Goal: Information Seeking & Learning: Learn about a topic

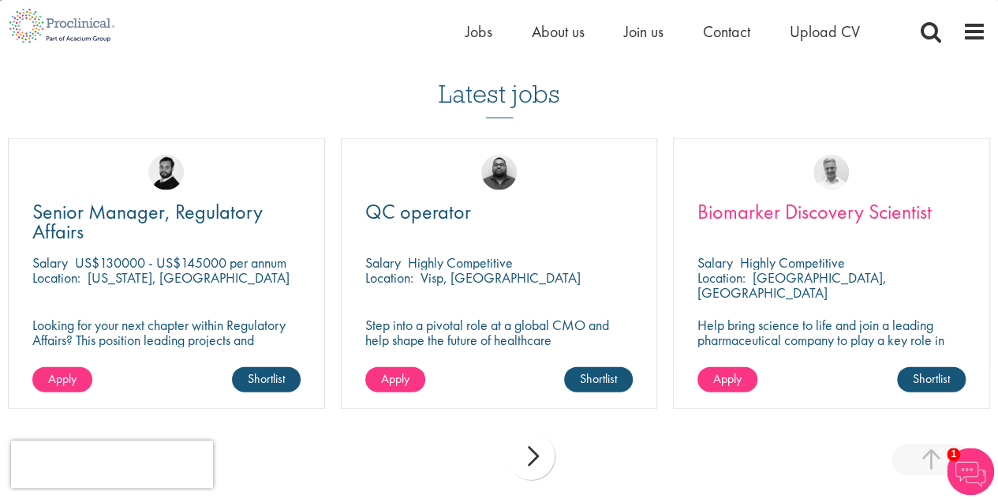
scroll to position [1664, 0]
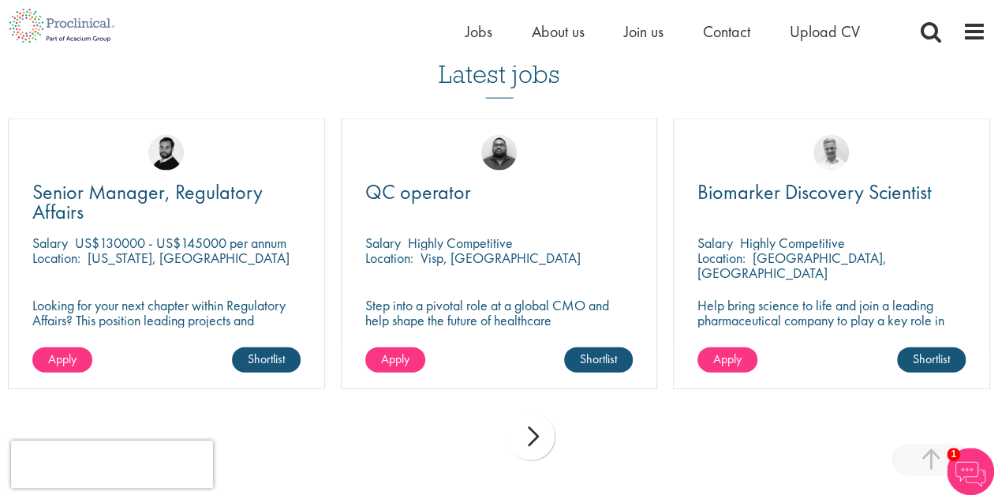
click at [537, 427] on div "next" at bounding box center [530, 436] width 47 height 47
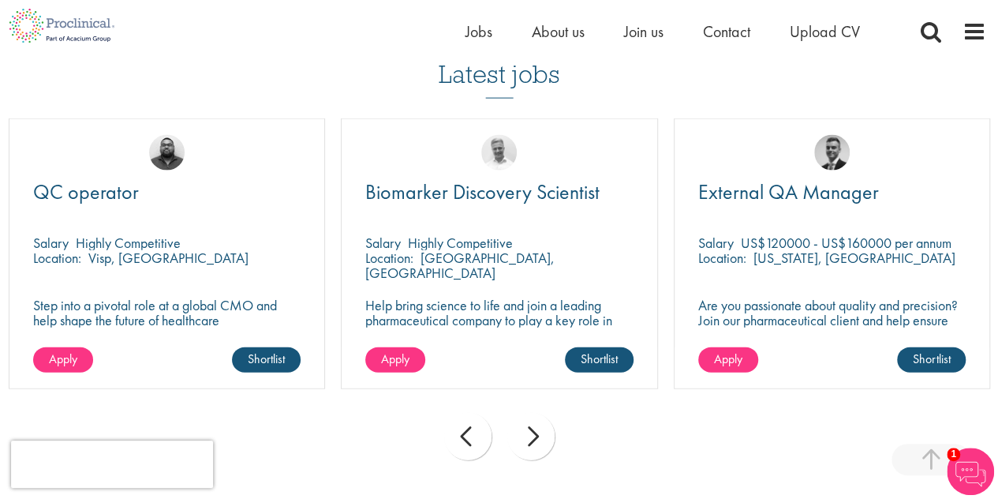
click at [537, 427] on div "next" at bounding box center [530, 436] width 47 height 47
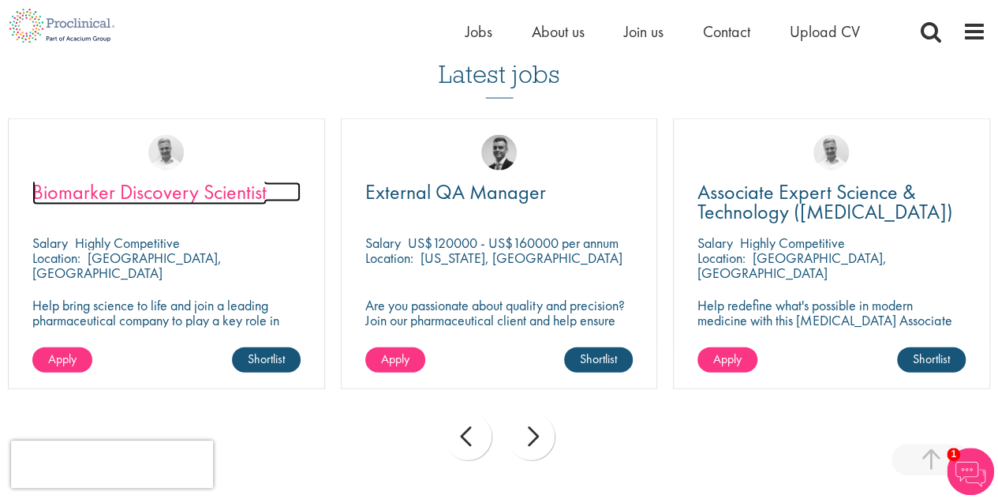
click at [164, 178] on span "Biomarker Discovery Scientist" at bounding box center [149, 191] width 234 height 27
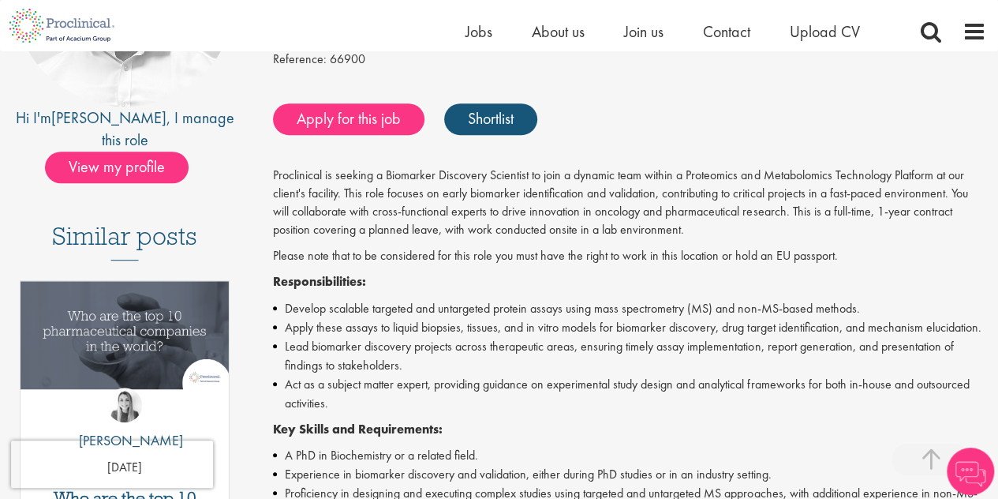
scroll to position [301, 0]
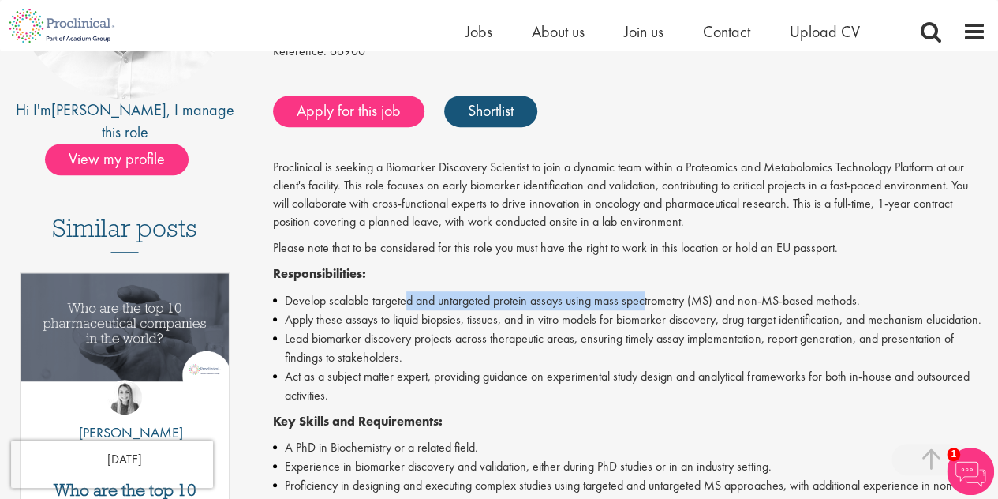
drag, startPoint x: 409, startPoint y: 297, endPoint x: 645, endPoint y: 302, distance: 235.9
click at [645, 302] on li "Develop scalable targeted and untargeted protein assays using mass spectrometry…" at bounding box center [629, 300] width 713 height 19
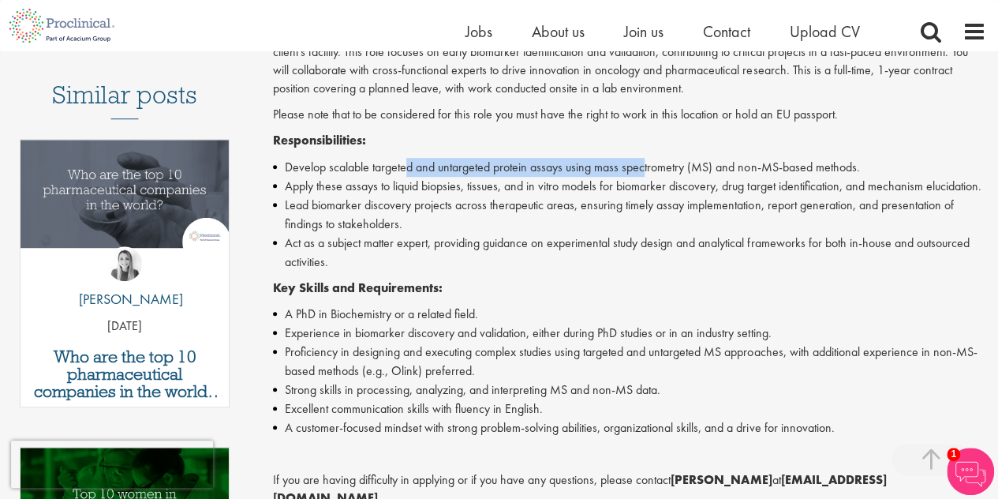
scroll to position [431, 0]
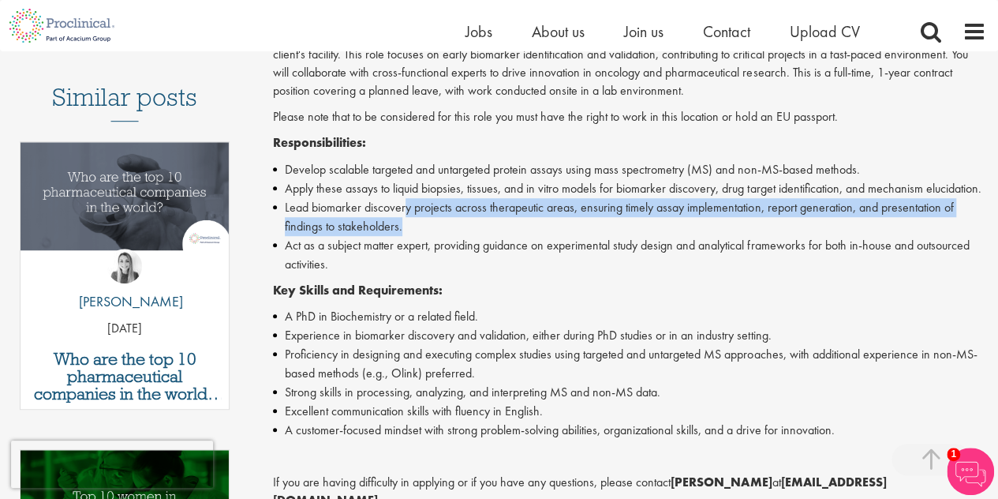
drag, startPoint x: 404, startPoint y: 229, endPoint x: 781, endPoint y: 239, distance: 377.2
click at [781, 236] on li "Lead biomarker discovery projects across therapeutic areas, ensuring timely ass…" at bounding box center [629, 217] width 713 height 38
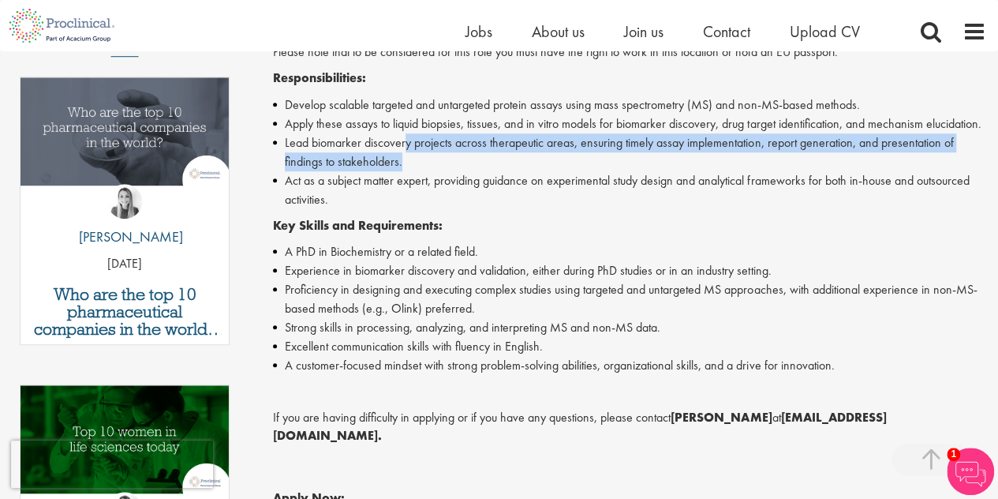
scroll to position [546, 0]
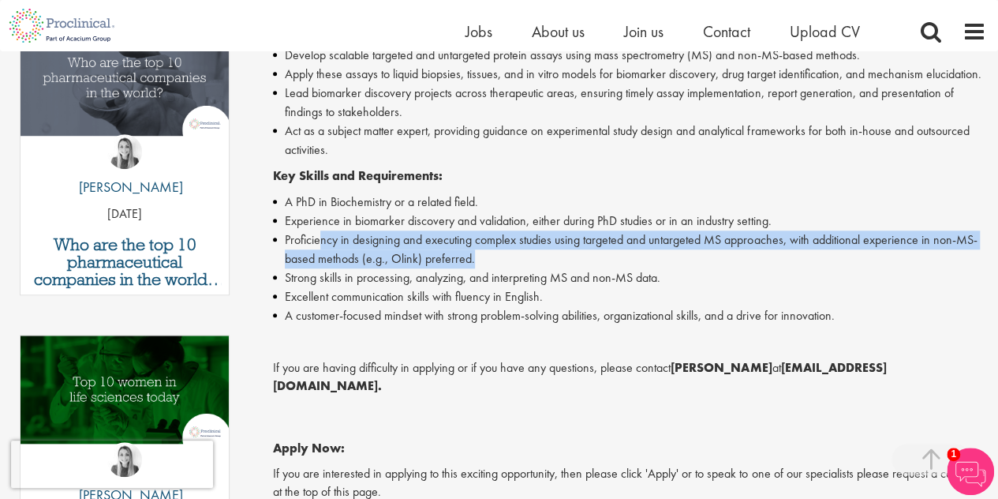
drag, startPoint x: 320, startPoint y: 262, endPoint x: 747, endPoint y: 281, distance: 427.2
click at [747, 268] on li "Proficiency in designing and executing complex studies using targeted and untar…" at bounding box center [629, 249] width 713 height 38
drag, startPoint x: 359, startPoint y: 301, endPoint x: 672, endPoint y: 283, distance: 313.6
click at [672, 283] on ul "A PhD in Biochemistry or a related field. Experience in biomarker discovery and…" at bounding box center [629, 258] width 713 height 133
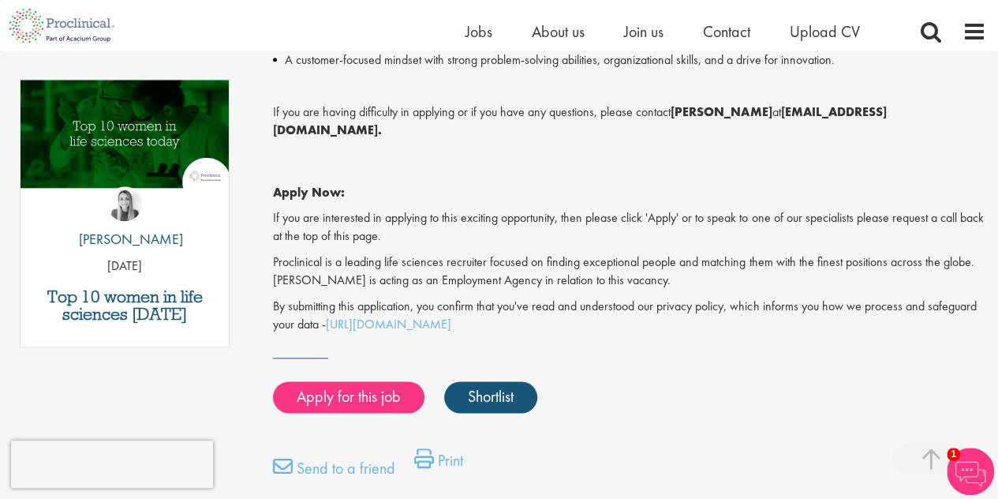
scroll to position [802, 0]
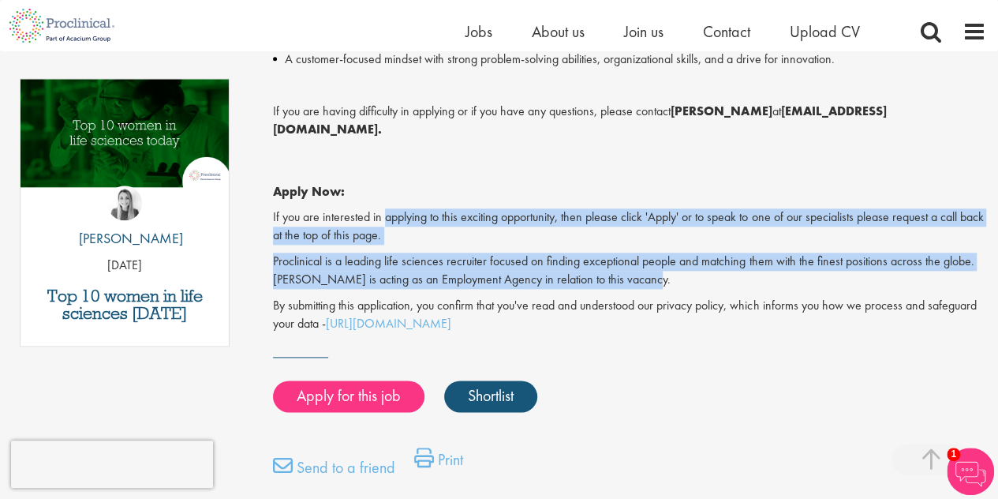
drag, startPoint x: 383, startPoint y: 220, endPoint x: 645, endPoint y: 278, distance: 268.3
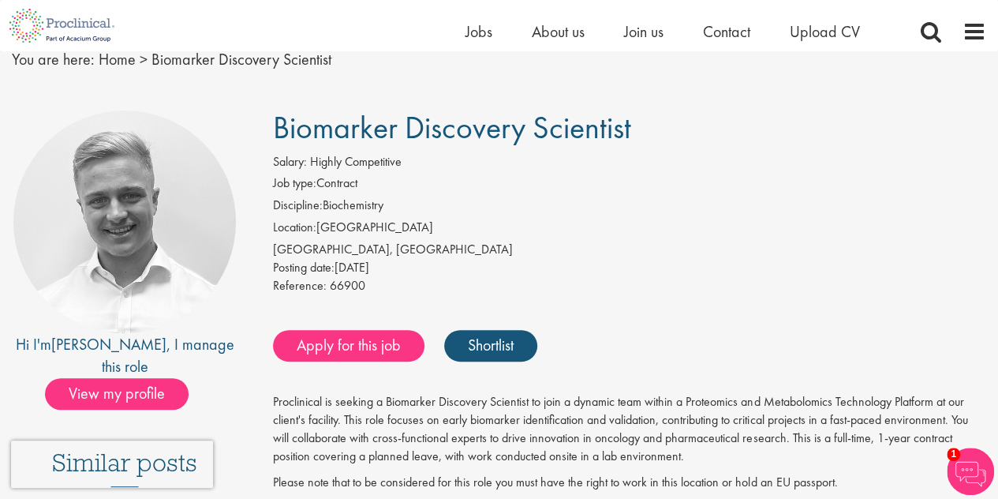
scroll to position [68, 0]
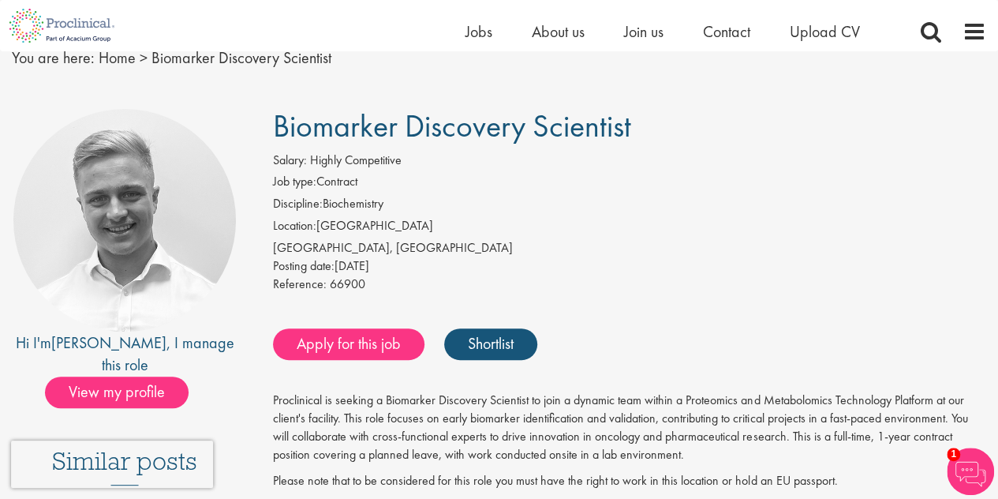
click at [353, 224] on li "Location: Switzerland" at bounding box center [629, 228] width 713 height 22
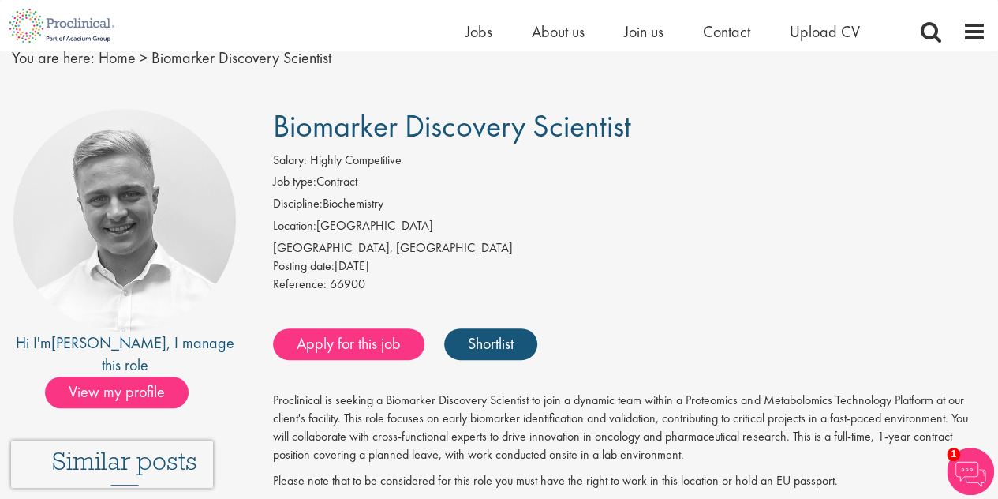
click at [353, 224] on li "Location: Switzerland" at bounding box center [629, 228] width 713 height 22
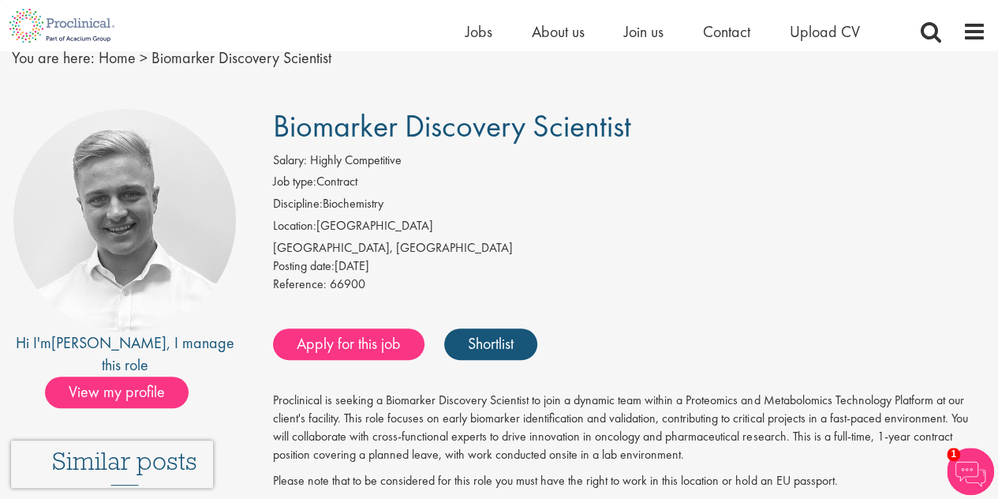
click at [328, 266] on span "Posting date:" at bounding box center [304, 265] width 62 height 17
